Goal: Transaction & Acquisition: Purchase product/service

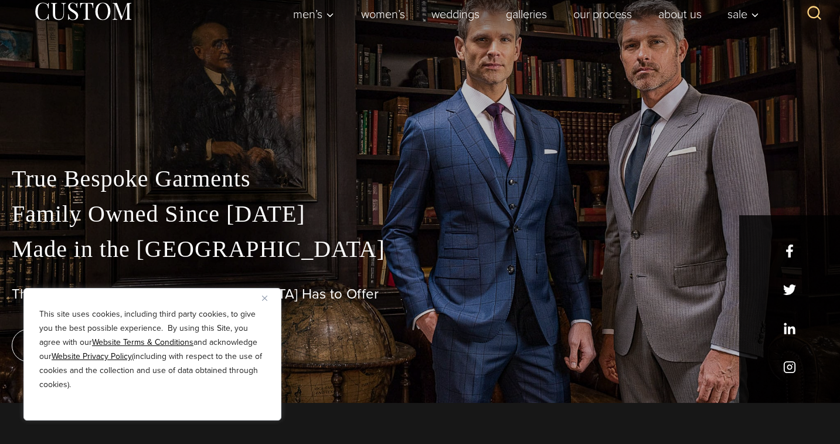
scroll to position [42, 0]
click at [260, 294] on div "This site uses cookies, including third party cookies, to give you the best pos…" at bounding box center [152, 354] width 258 height 132
click at [264, 295] on img "Close" at bounding box center [264, 297] width 5 height 5
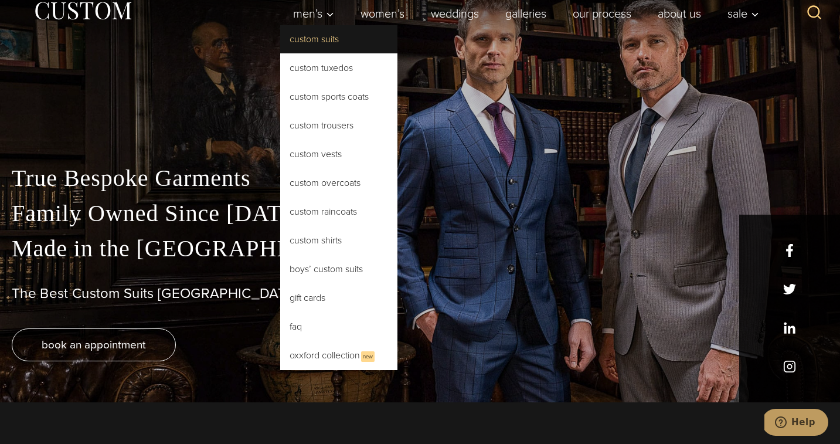
click at [322, 34] on link "Custom Suits" at bounding box center [338, 39] width 117 height 28
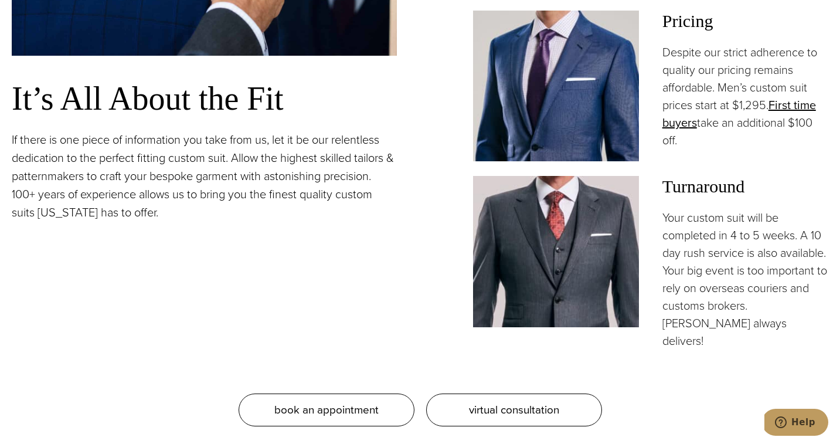
scroll to position [986, 0]
